Goal: Information Seeking & Learning: Learn about a topic

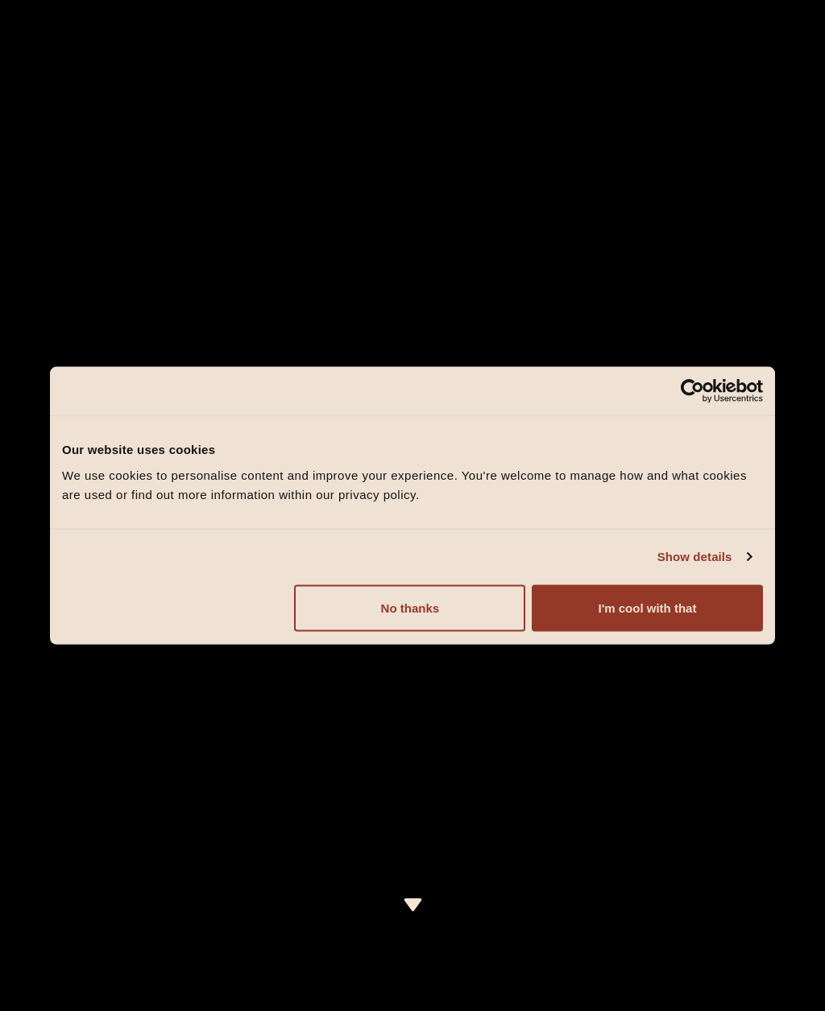
click at [701, 615] on button "I'm cool with that" at bounding box center [646, 608] width 231 height 47
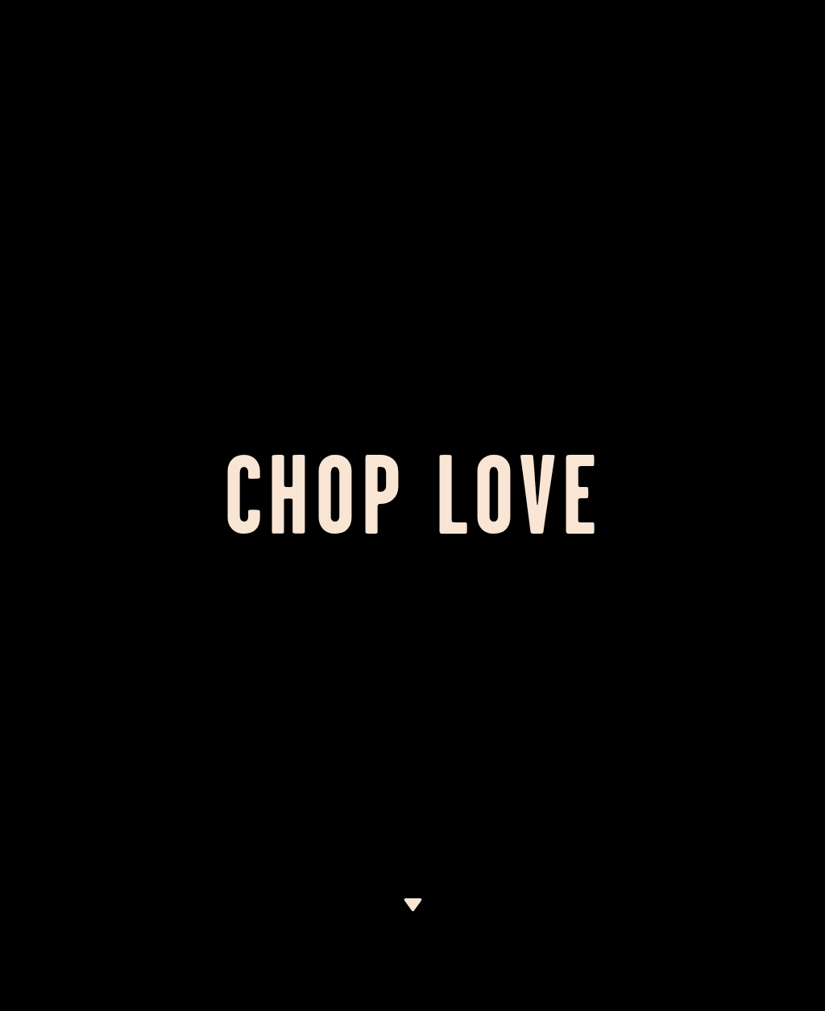
click at [416, 900] on img at bounding box center [413, 905] width 20 height 13
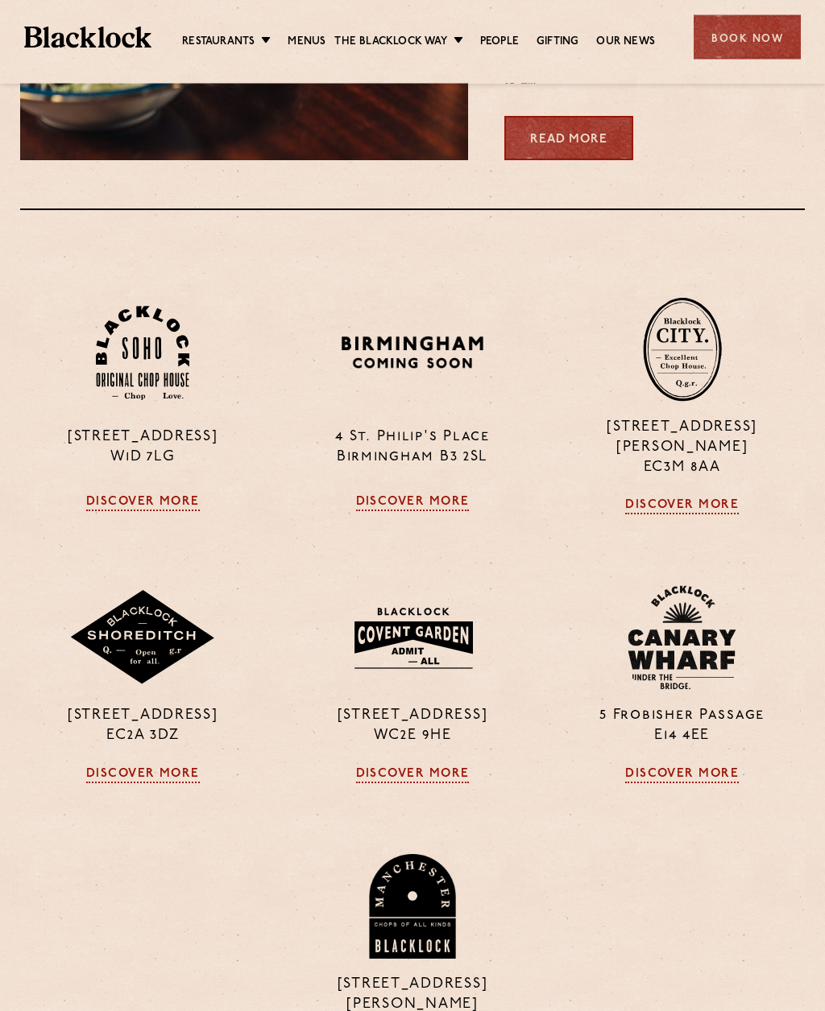
scroll to position [1389, 0]
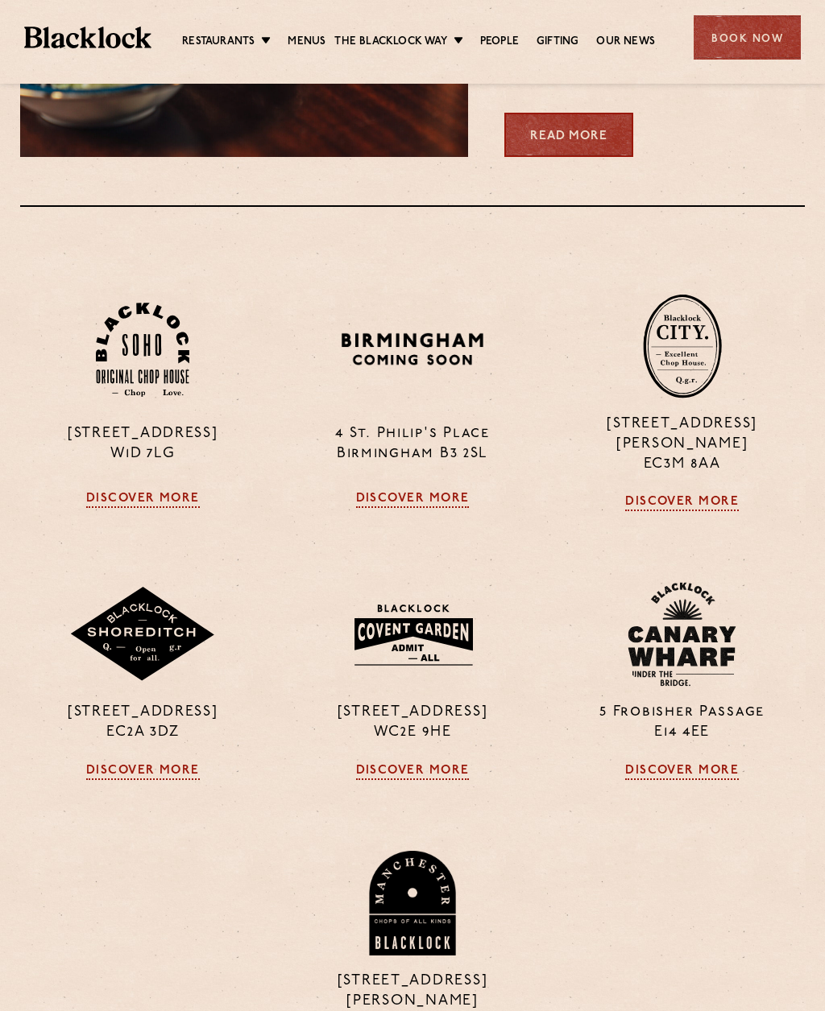
click at [430, 780] on link "Discover More" at bounding box center [413, 772] width 114 height 16
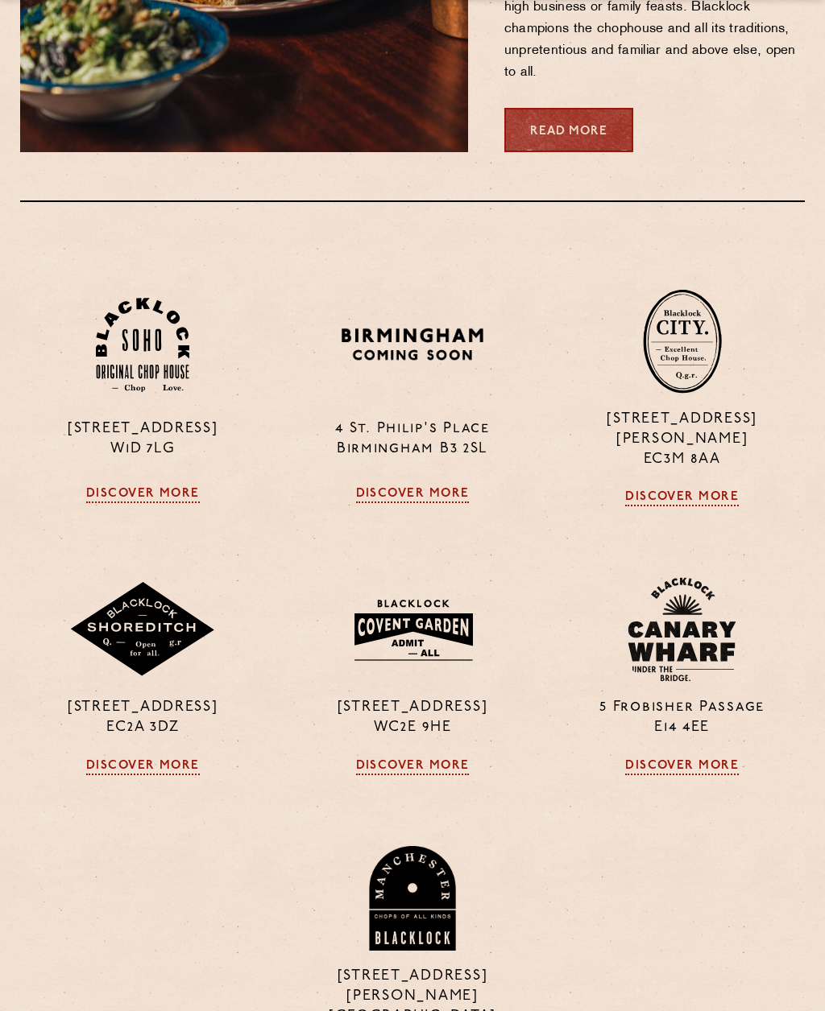
scroll to position [1434, 0]
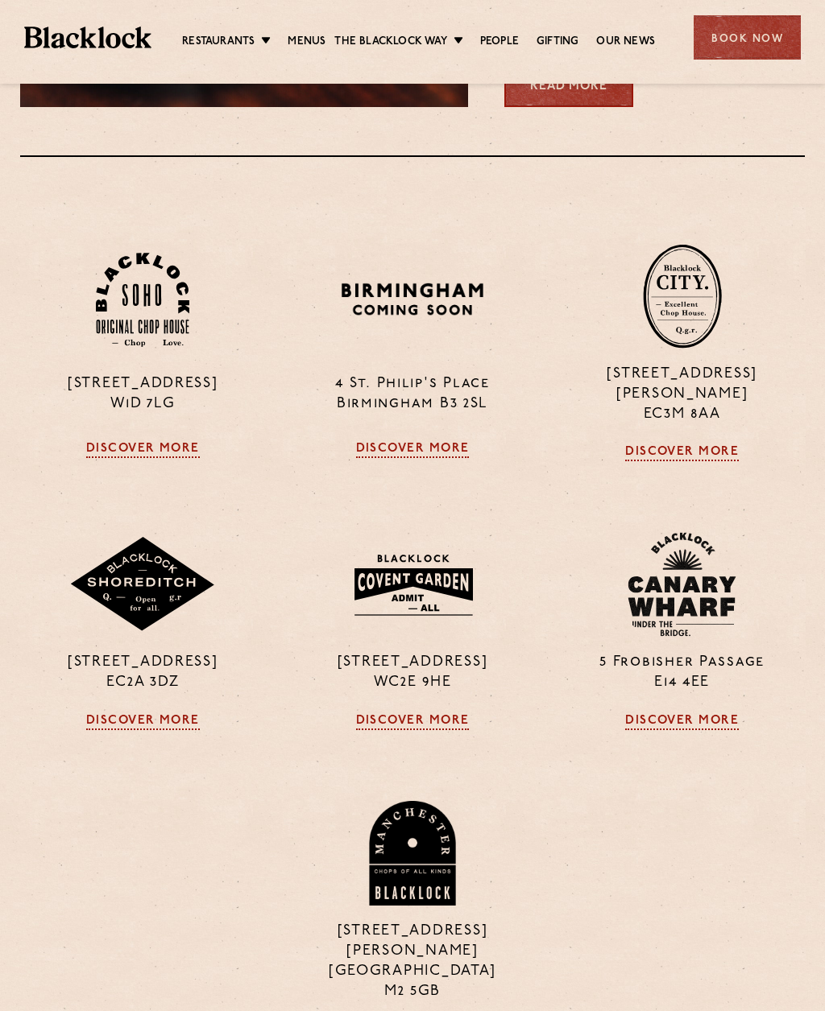
click at [702, 730] on link "Discover More" at bounding box center [682, 722] width 114 height 16
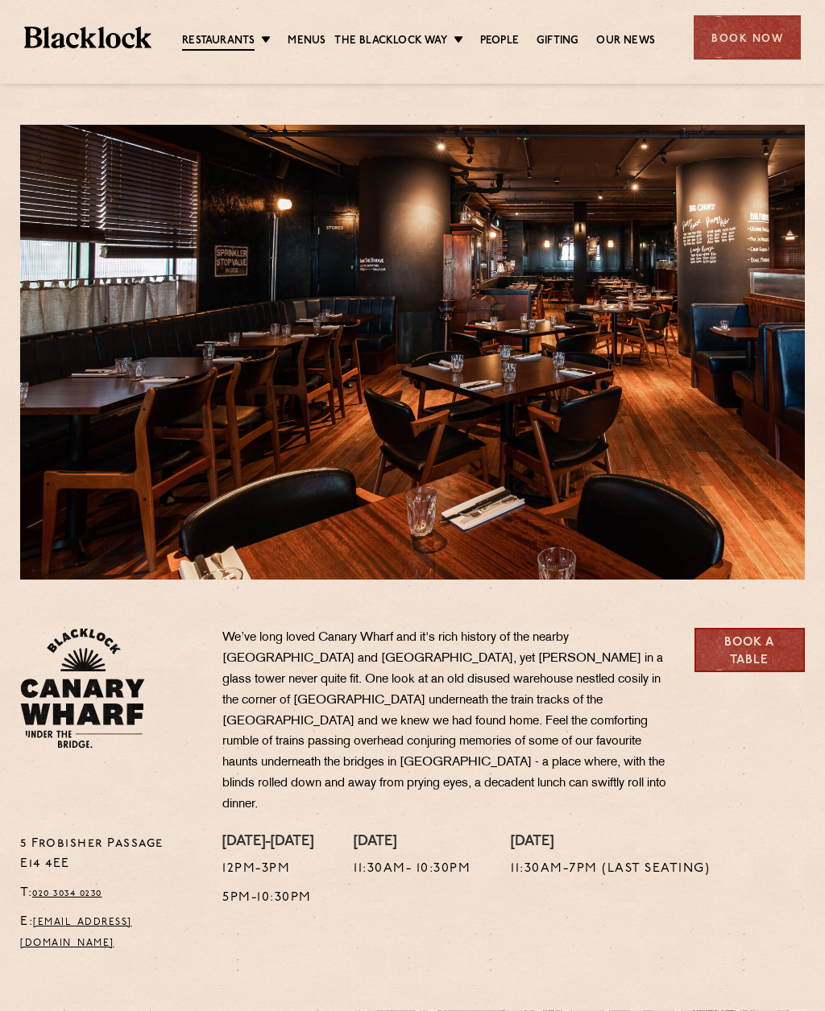
click at [321, 35] on link "Menus" at bounding box center [306, 41] width 38 height 16
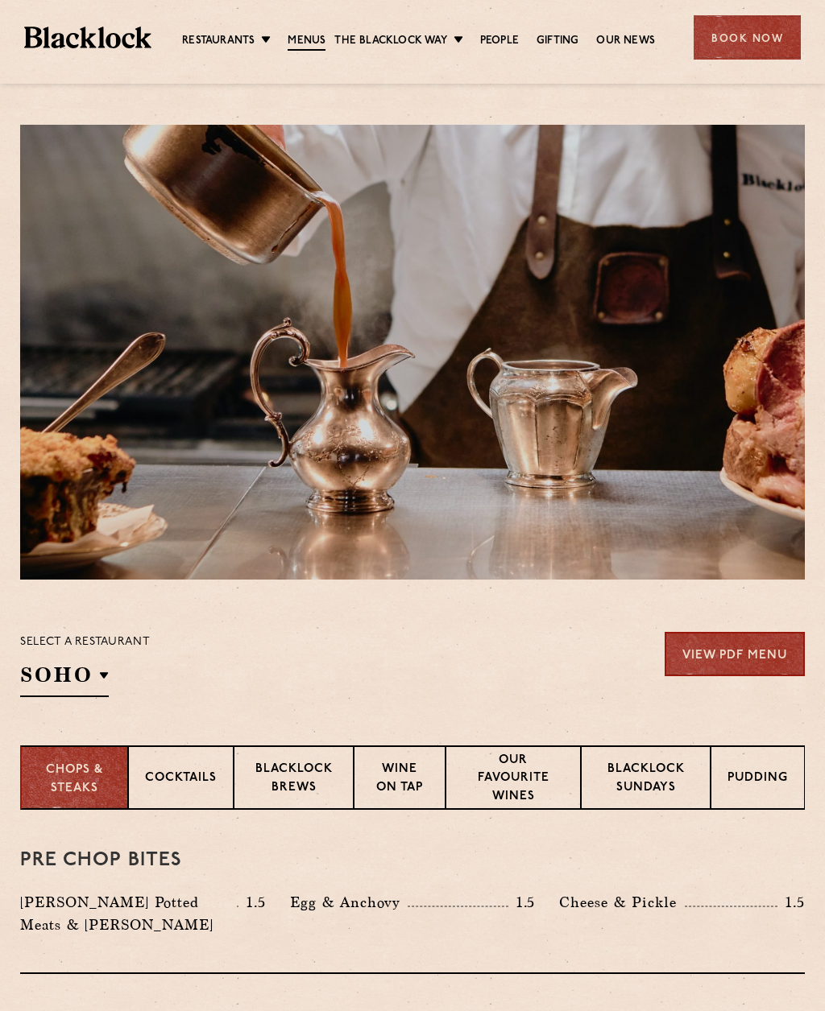
click at [183, 788] on p "Cocktails" at bounding box center [181, 780] width 72 height 20
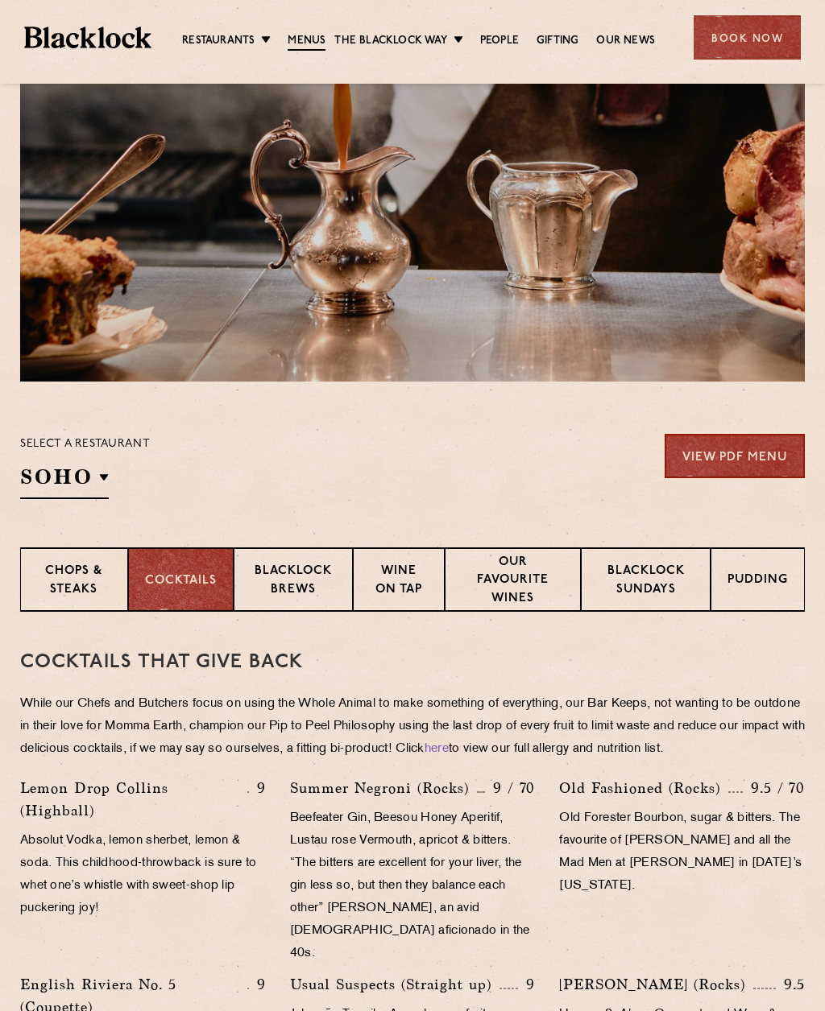
scroll to position [102, 0]
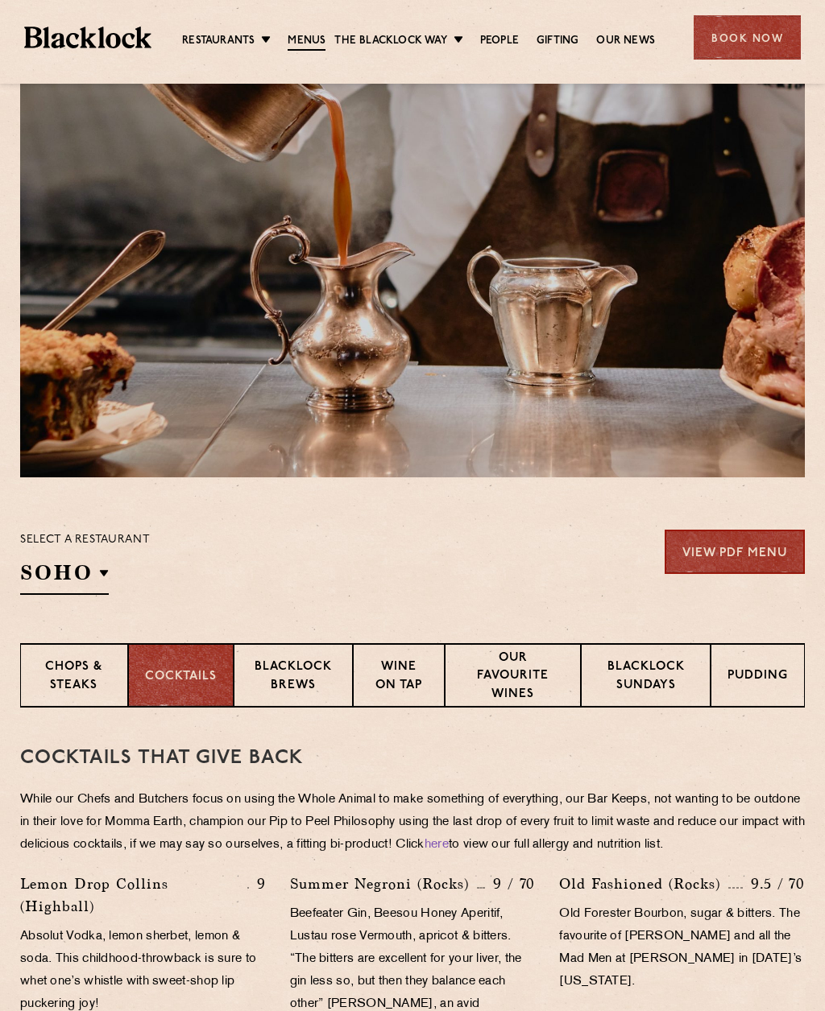
click at [300, 674] on p "Blacklock Brews" at bounding box center [293, 678] width 86 height 38
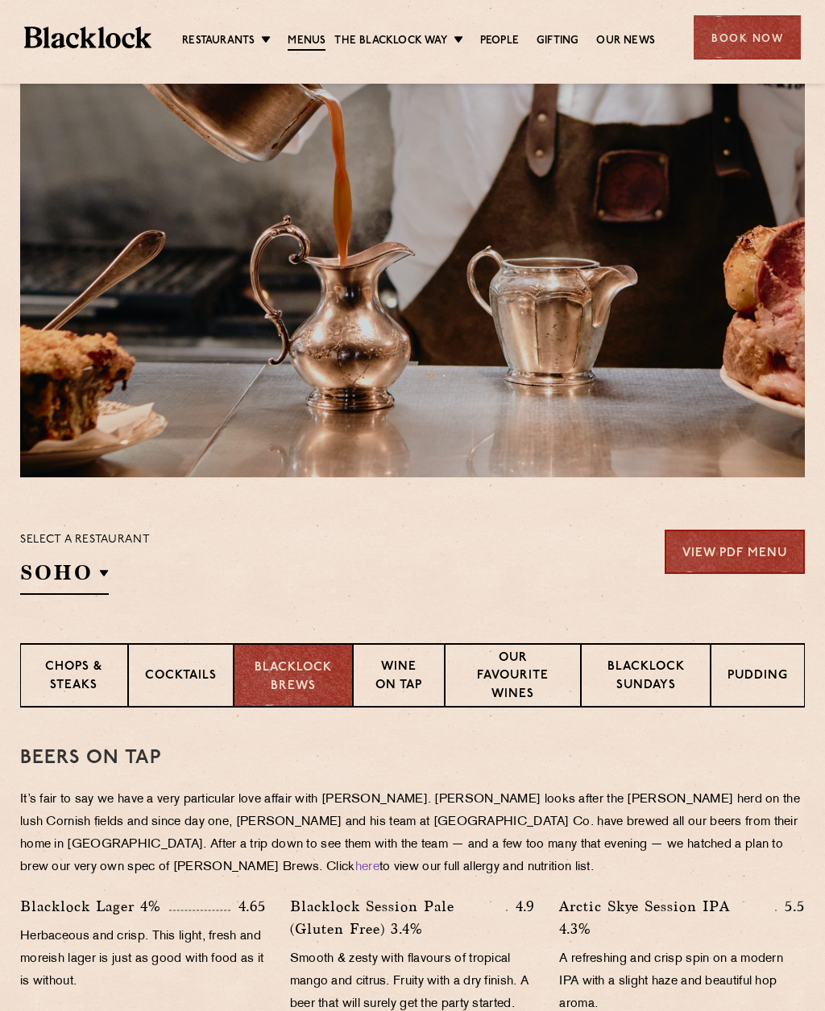
click at [76, 668] on p "Chops & Steaks" at bounding box center [74, 678] width 74 height 38
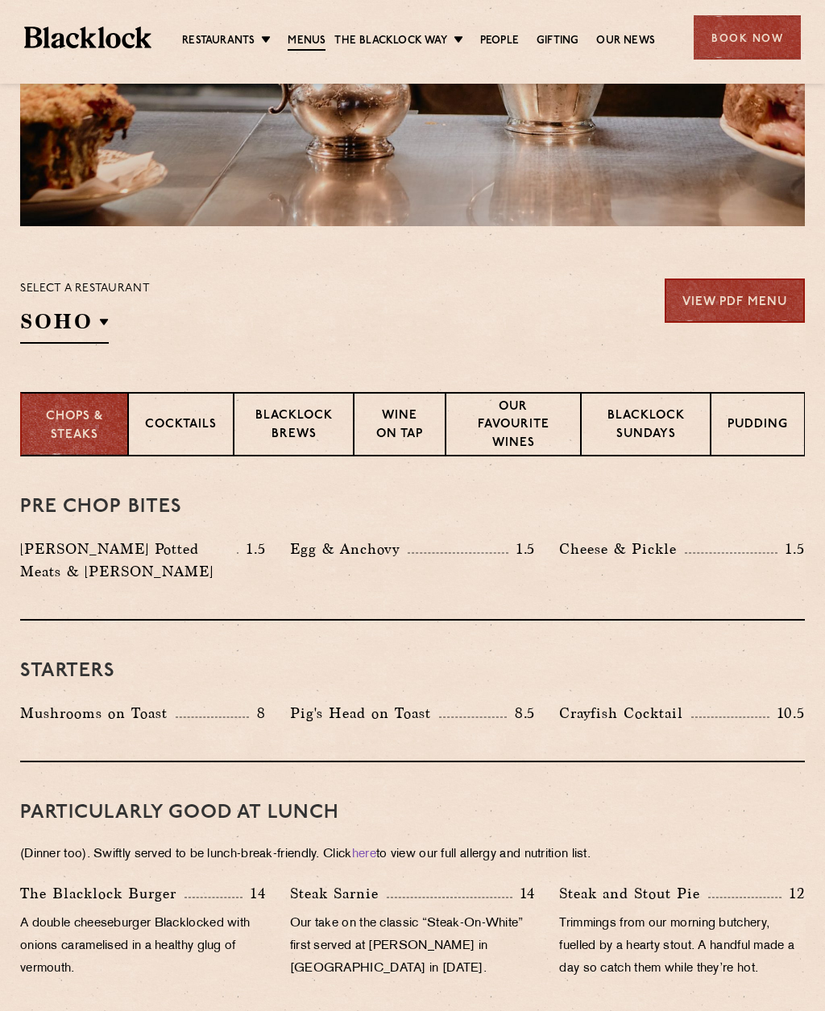
scroll to position [328, 0]
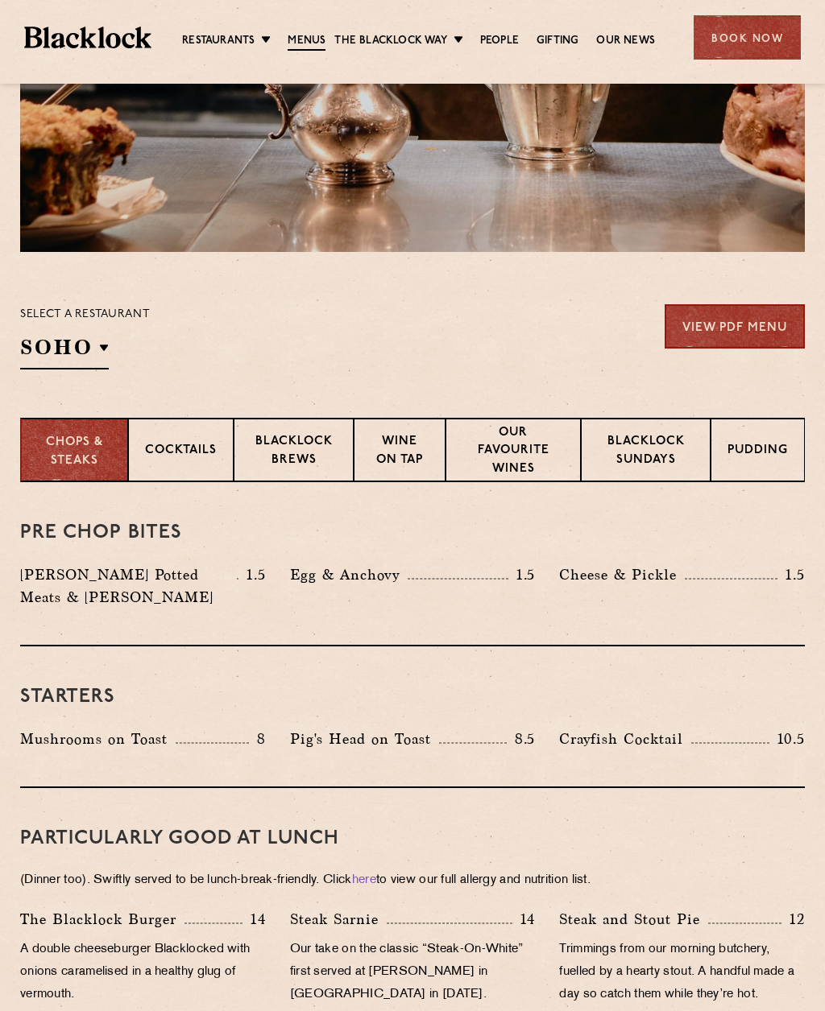
click at [503, 47] on link "People" at bounding box center [499, 41] width 39 height 16
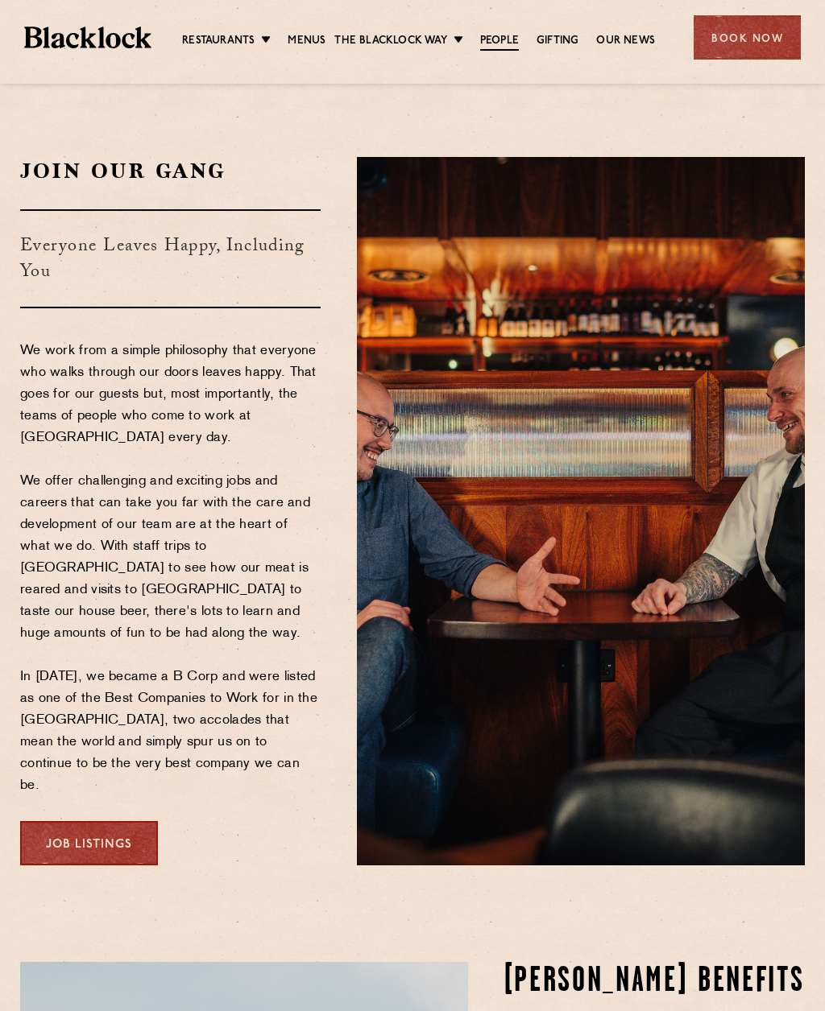
click at [0, 0] on link "Shoreditch" at bounding box center [0, 0] width 0 height 0
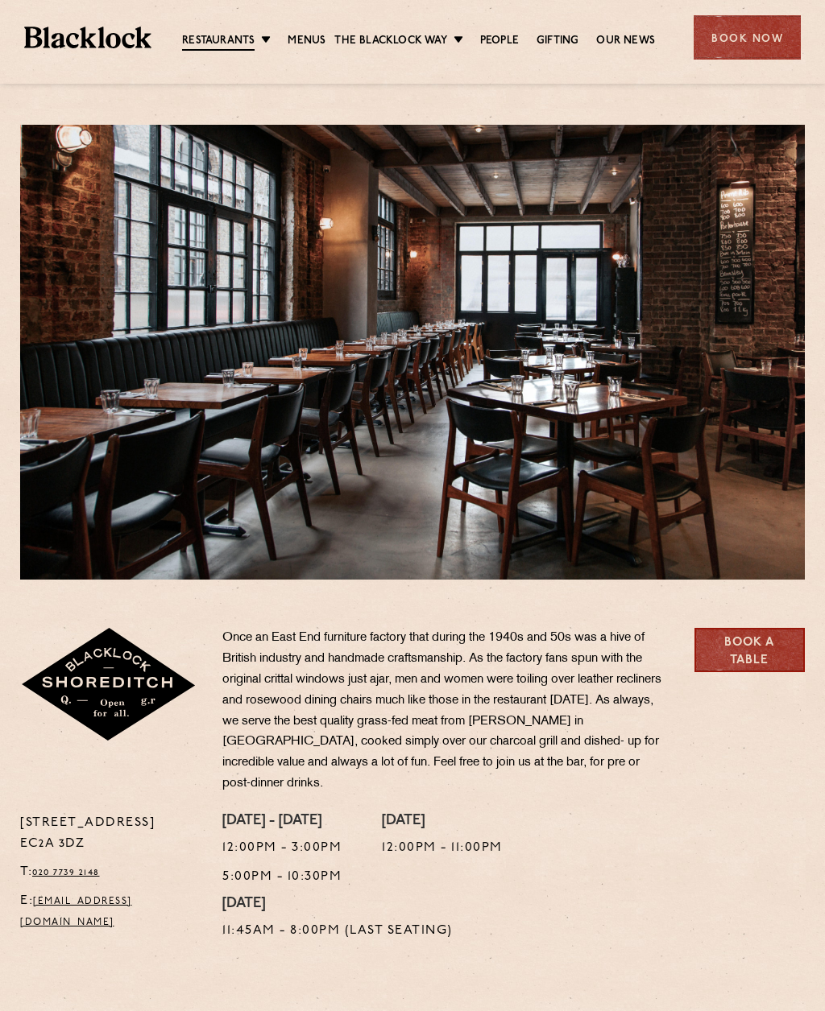
click at [628, 40] on link "Our News" at bounding box center [625, 41] width 59 height 16
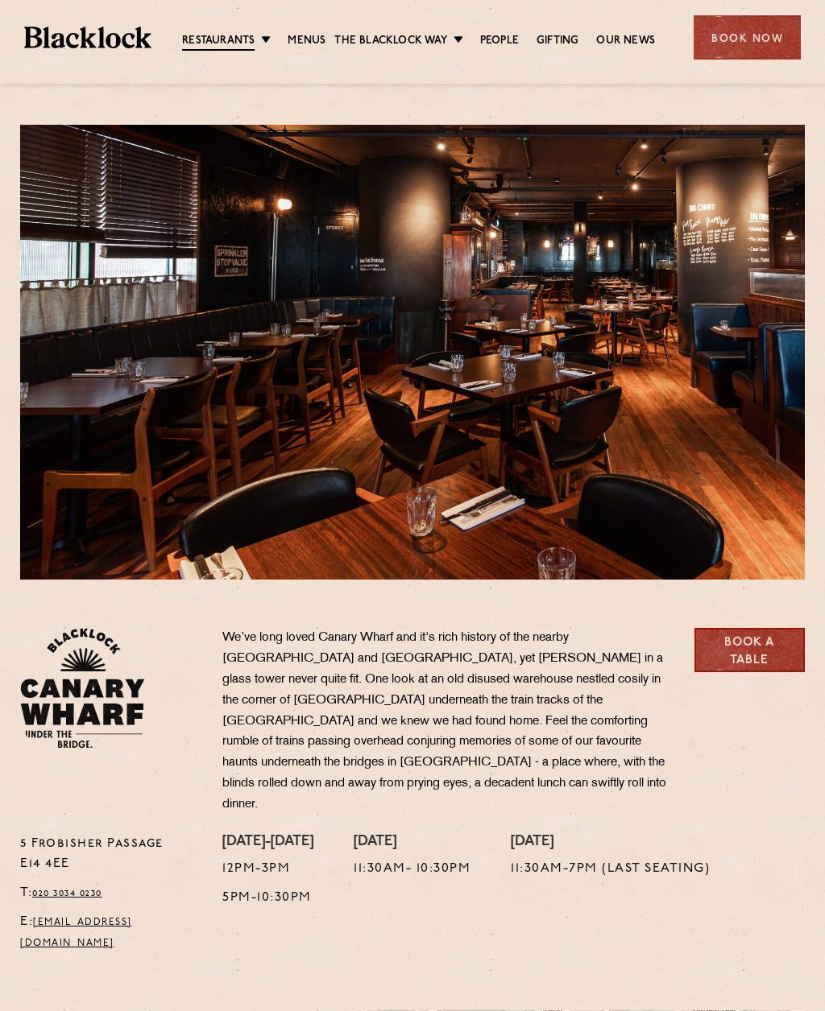
click at [312, 37] on link "Menus" at bounding box center [306, 41] width 38 height 16
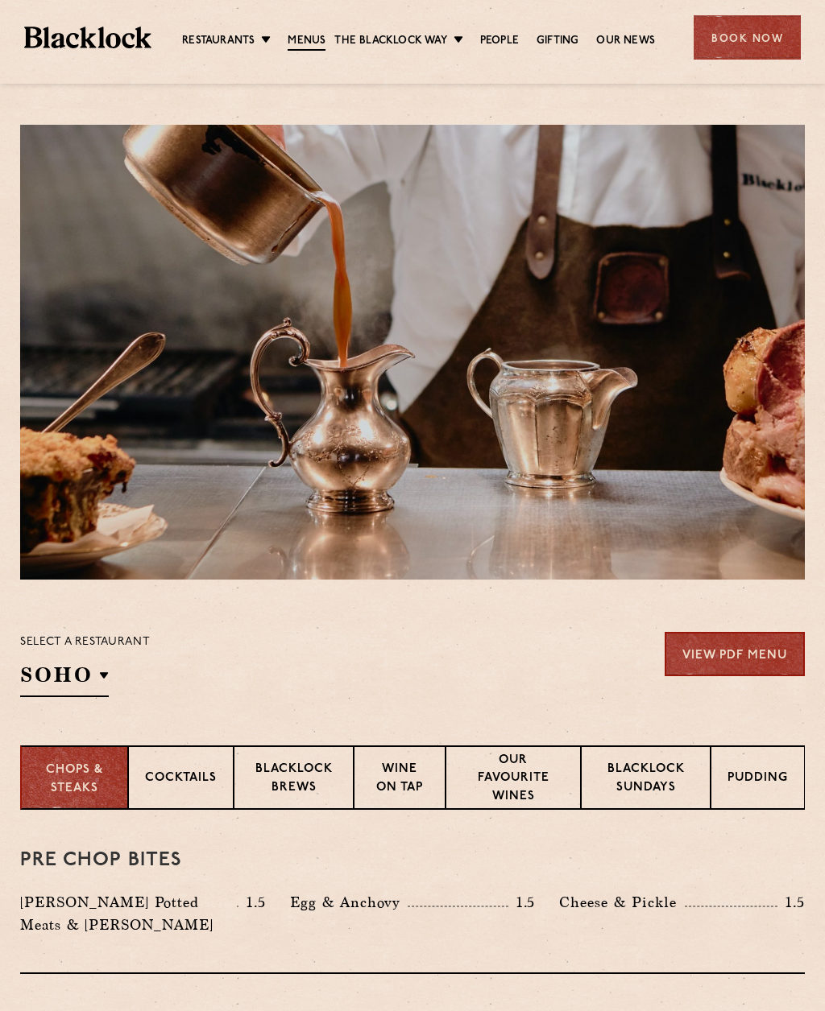
click at [671, 785] on p "Blacklock Sundays" at bounding box center [646, 780] width 96 height 38
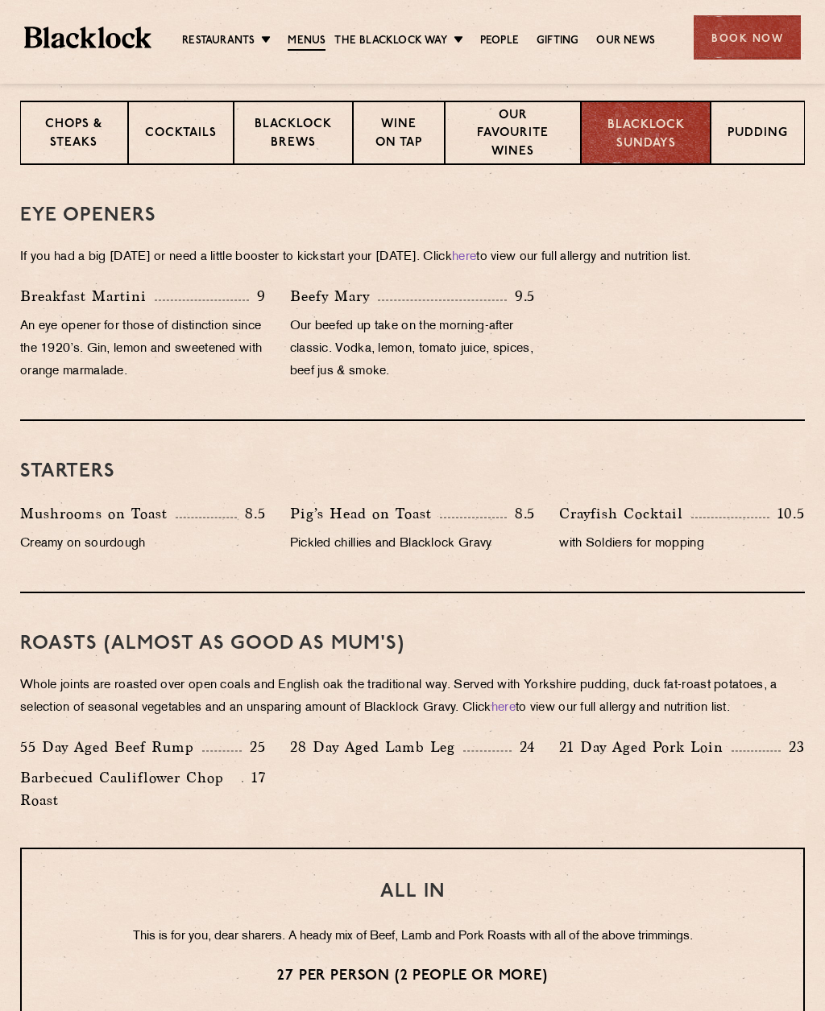
scroll to position [635, 0]
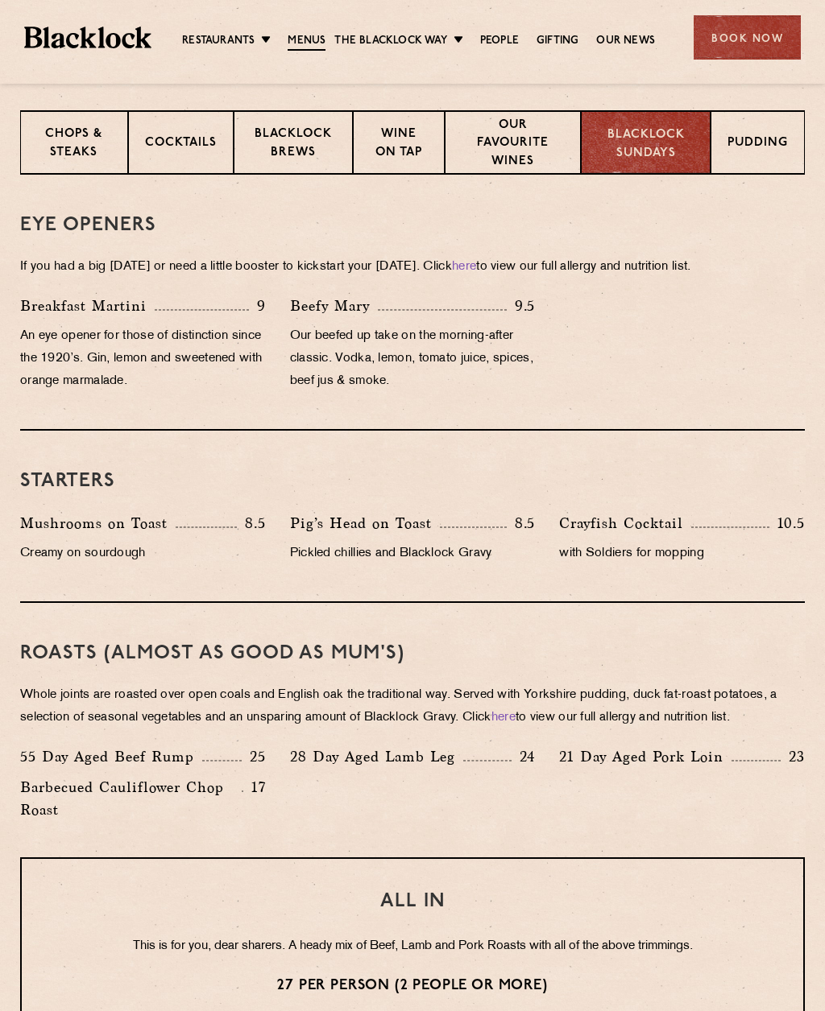
click at [764, 143] on p "Pudding" at bounding box center [757, 144] width 60 height 20
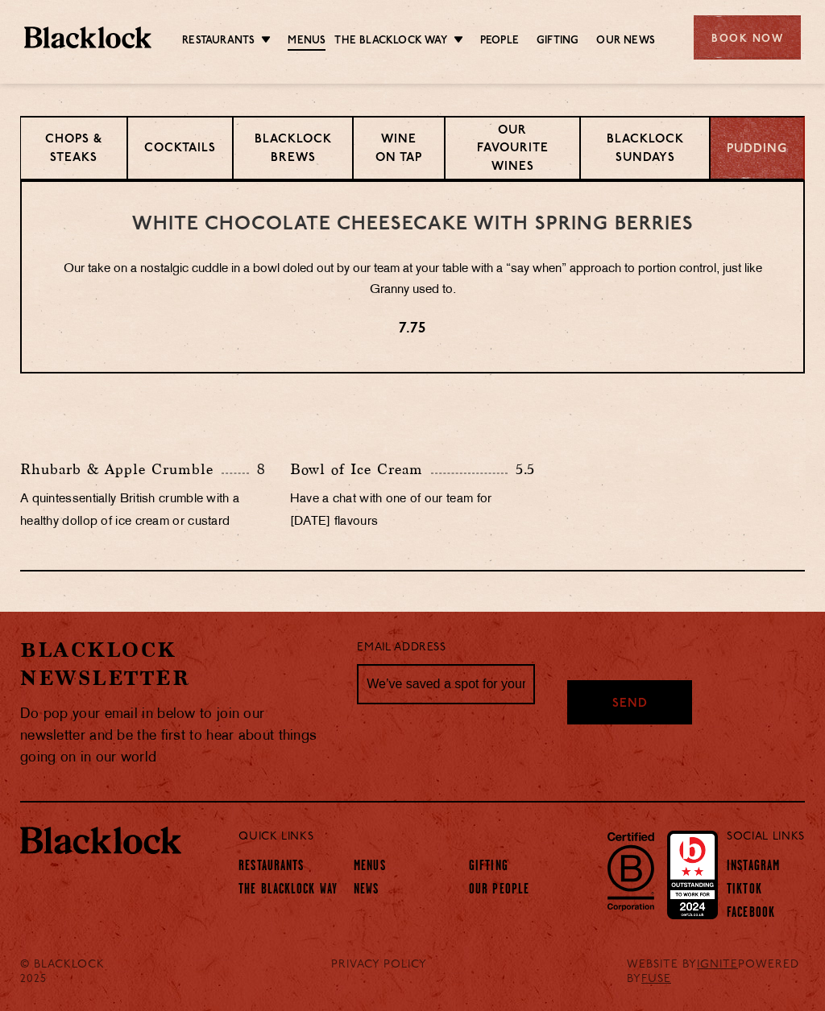
scroll to position [573, 0]
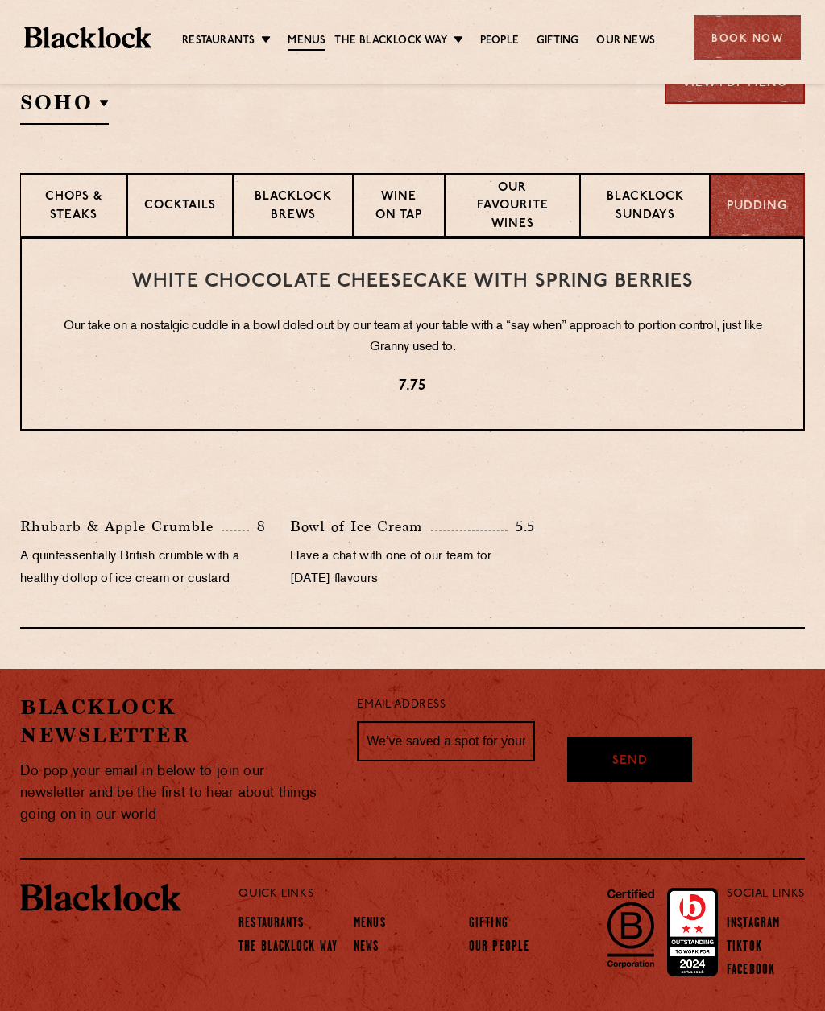
click at [509, 211] on p "Our favourite wines" at bounding box center [512, 208] width 102 height 56
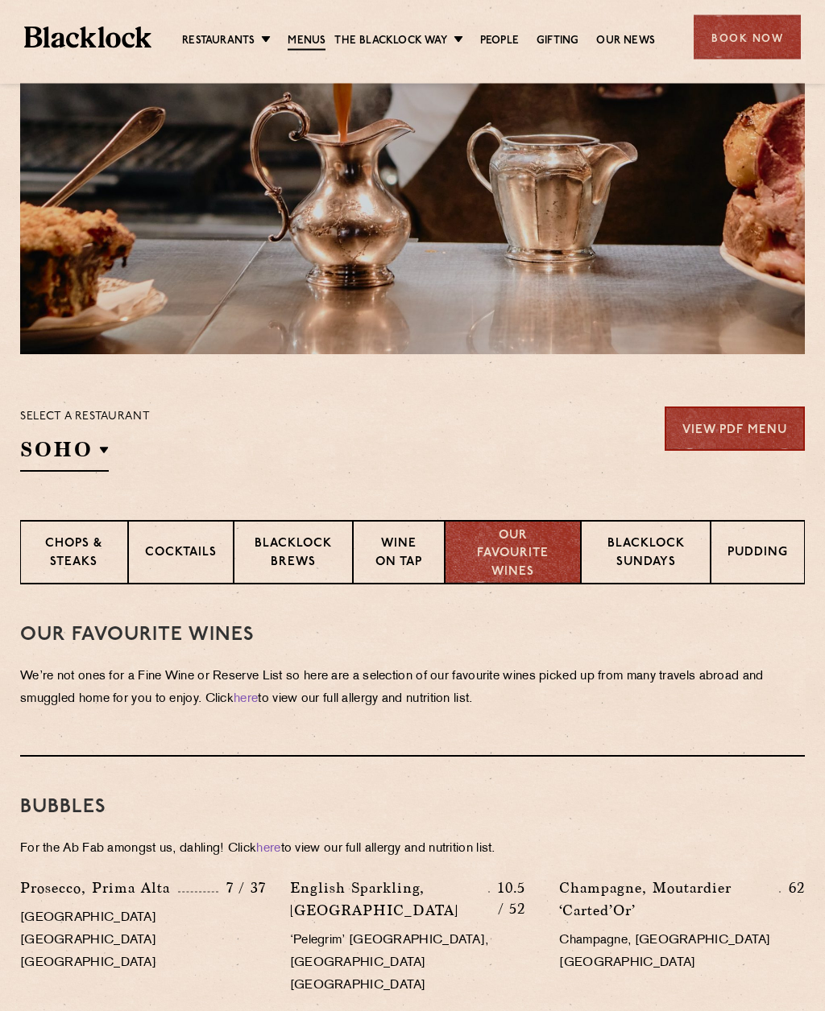
scroll to position [0, 0]
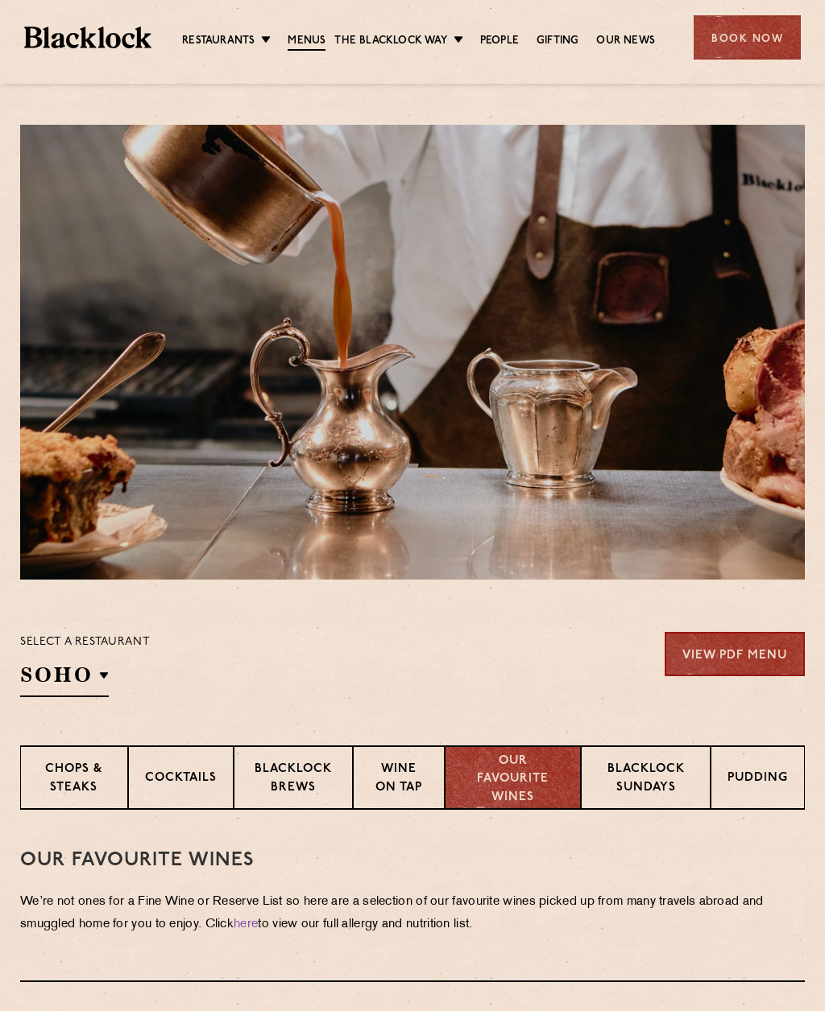
click at [411, 775] on p "Wine on Tap" at bounding box center [399, 780] width 58 height 38
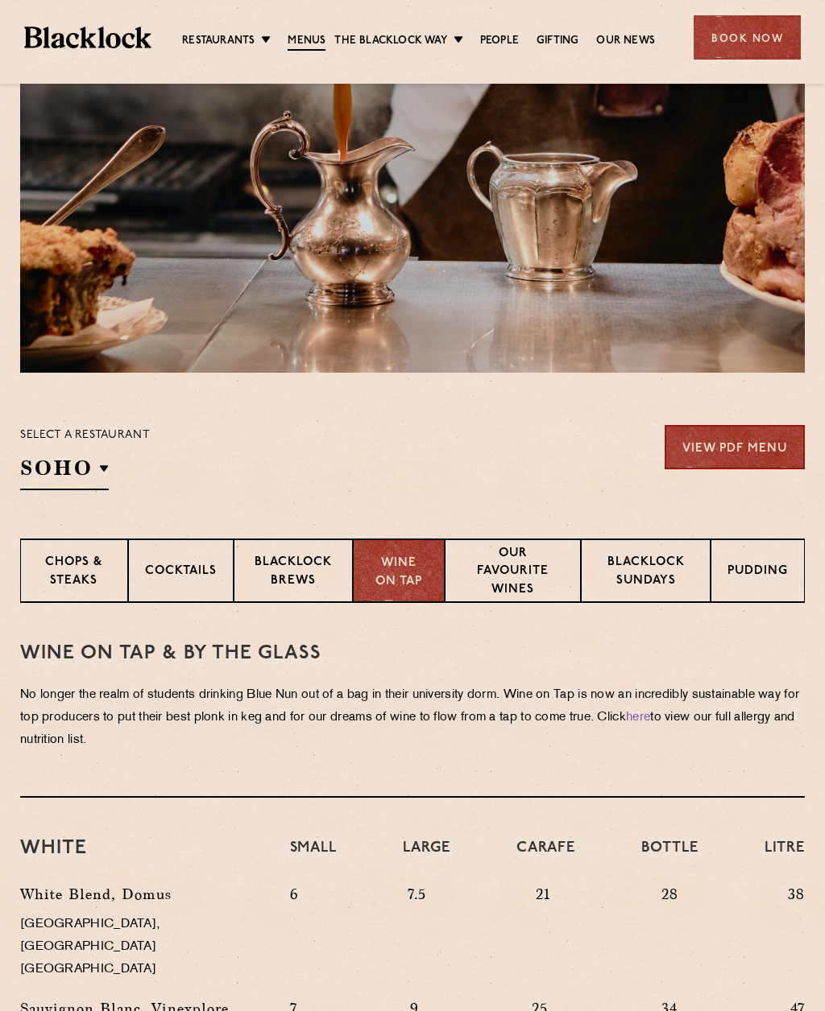
scroll to position [202, 0]
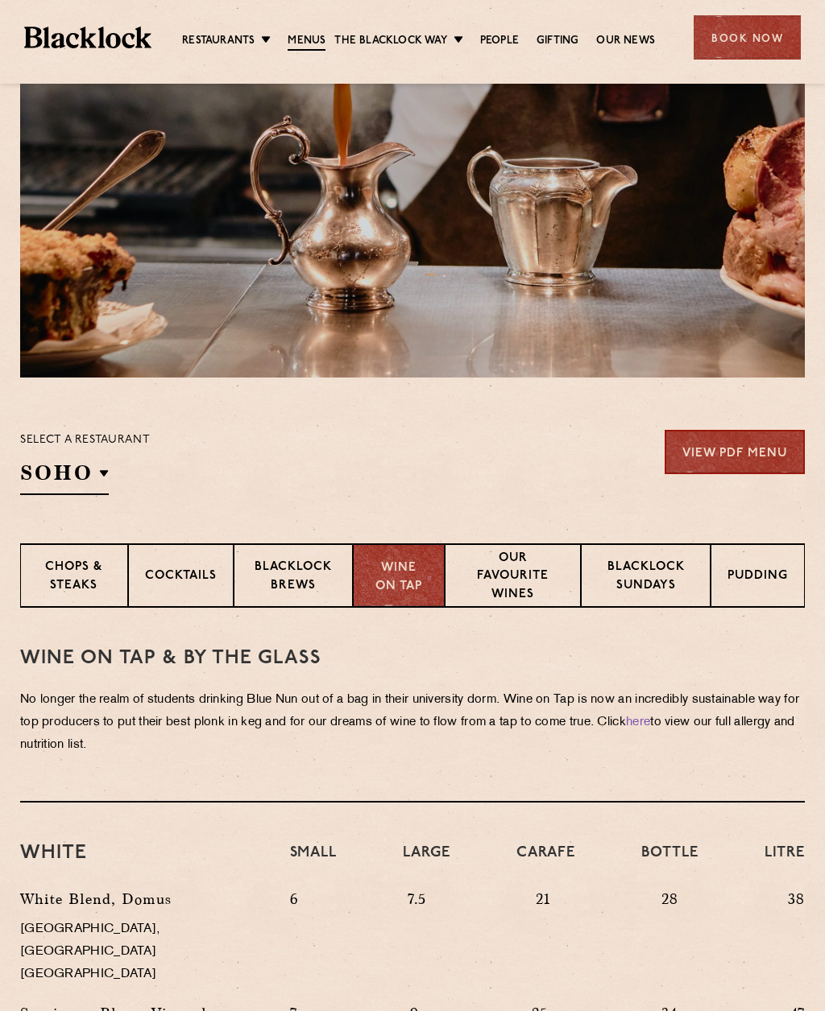
click at [300, 581] on p "Blacklock Brews" at bounding box center [293, 578] width 86 height 38
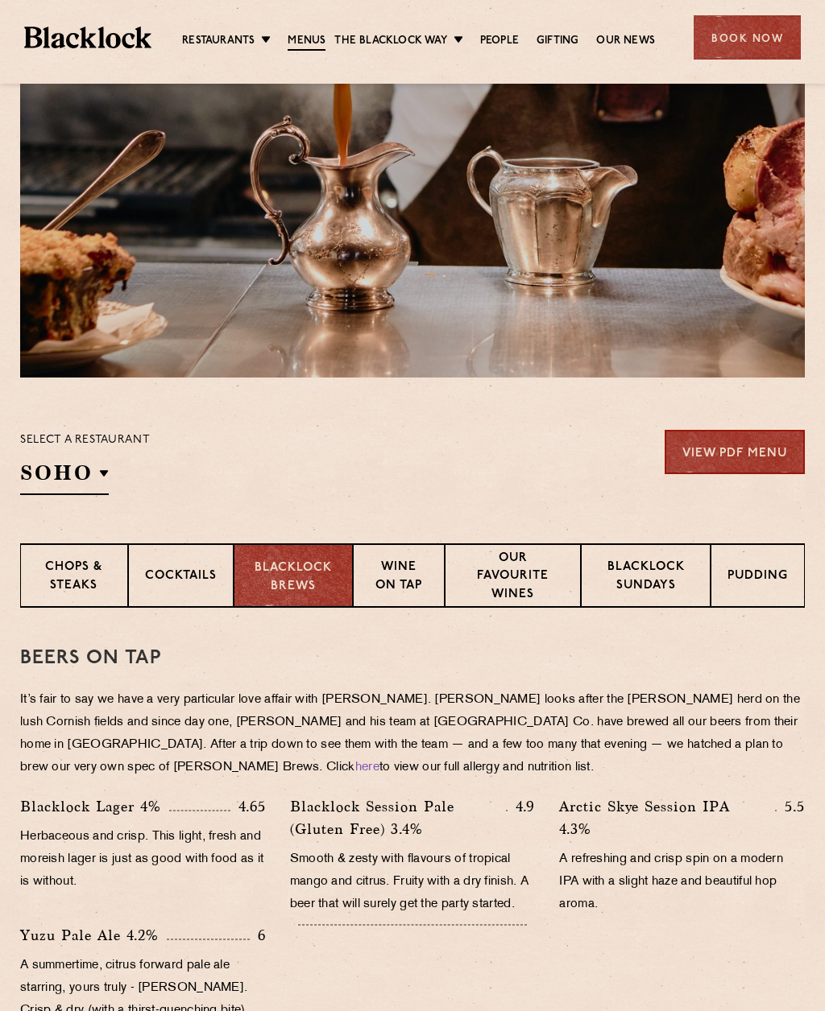
click at [83, 576] on p "Chops & Steaks" at bounding box center [74, 578] width 74 height 38
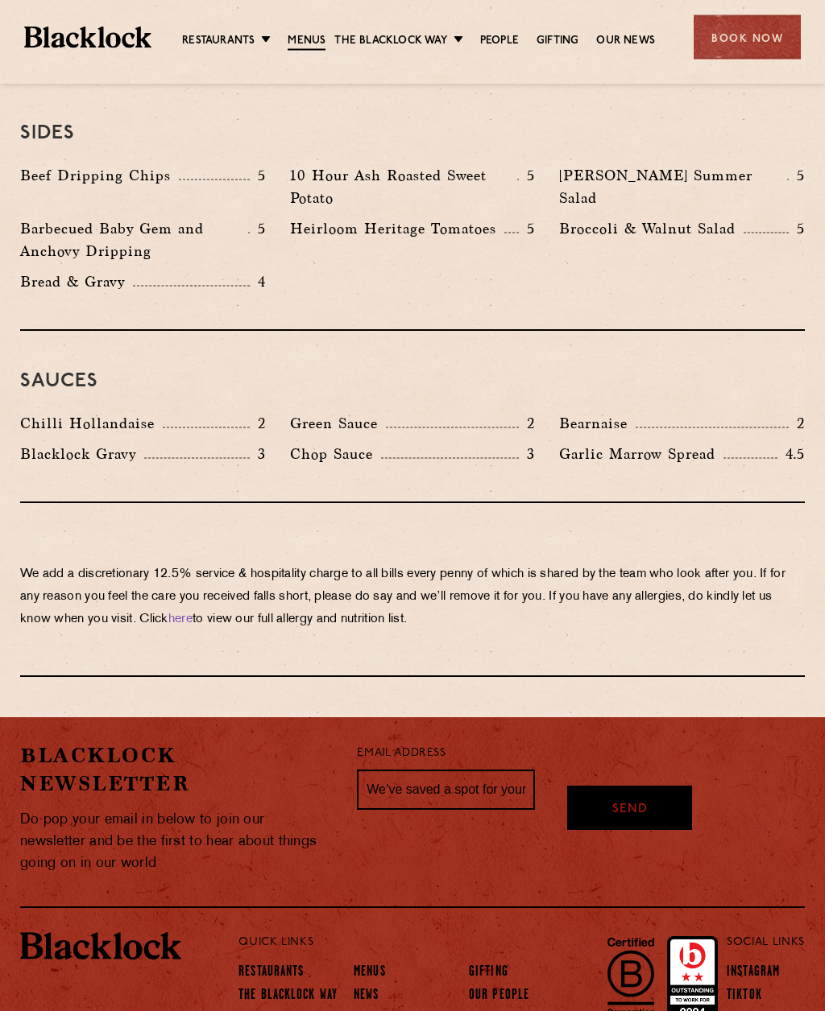
scroll to position [2521, 0]
